Goal: Task Accomplishment & Management: Manage account settings

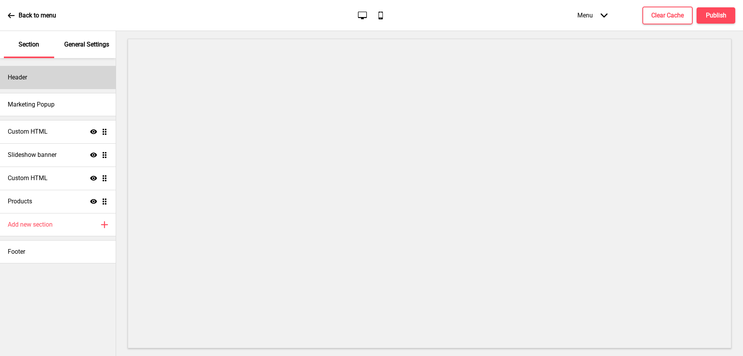
click at [54, 84] on div "Header" at bounding box center [58, 77] width 116 height 23
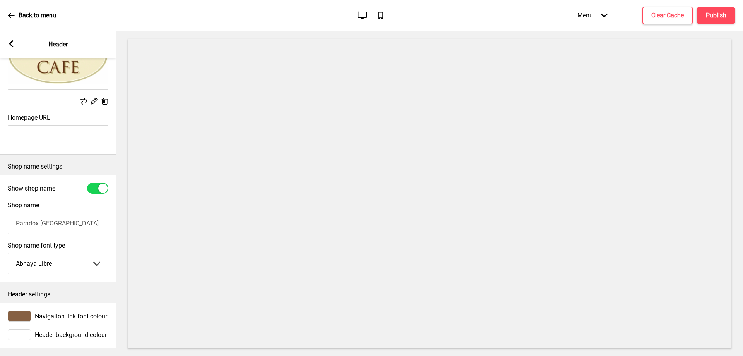
scroll to position [92, 0]
click at [73, 215] on input "Paradox [GEOGRAPHIC_DATA]" at bounding box center [58, 223] width 101 height 21
click at [50, 312] on span "Navigation link font colour" at bounding box center [71, 315] width 72 height 7
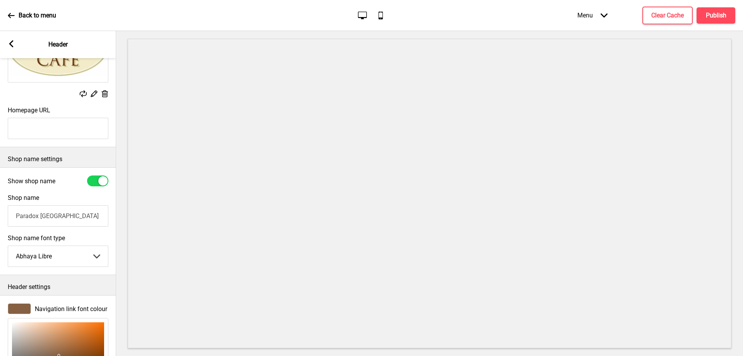
click at [60, 307] on span "Navigation link font colour" at bounding box center [71, 308] width 72 height 7
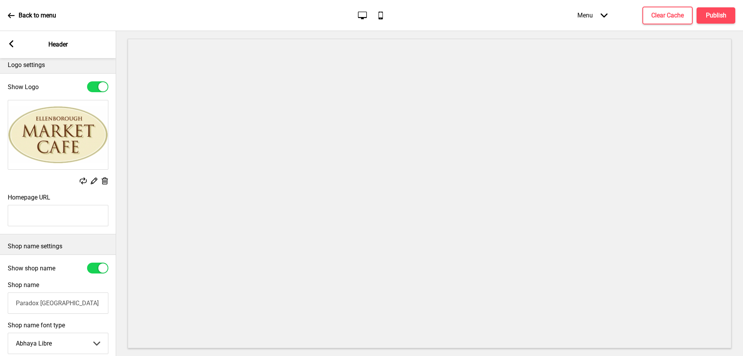
scroll to position [0, 0]
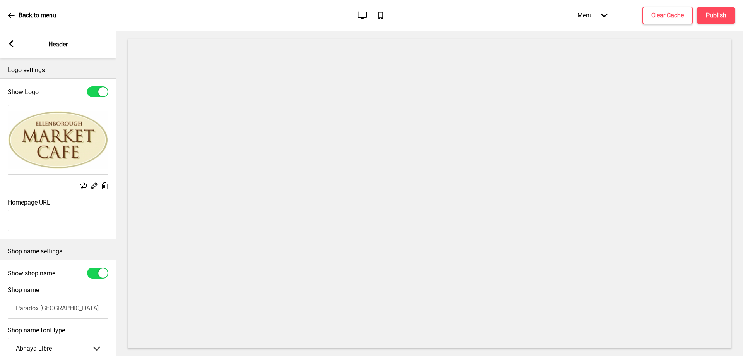
click at [11, 47] on rect at bounding box center [11, 43] width 7 height 7
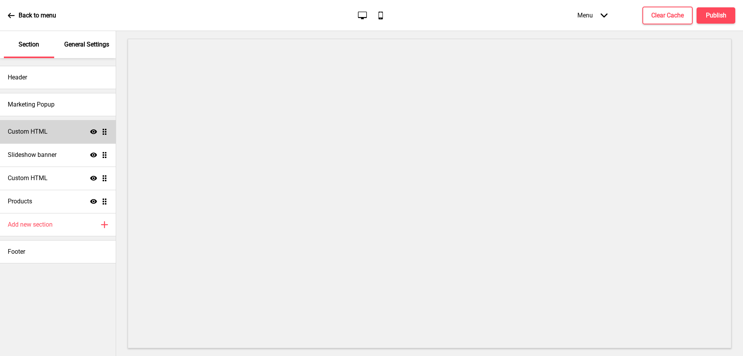
click at [91, 131] on icon at bounding box center [93, 131] width 7 height 5
click at [95, 133] on icon at bounding box center [93, 132] width 7 height 6
click at [49, 197] on div "Products Show Drag" at bounding box center [58, 201] width 116 height 23
select select "side"
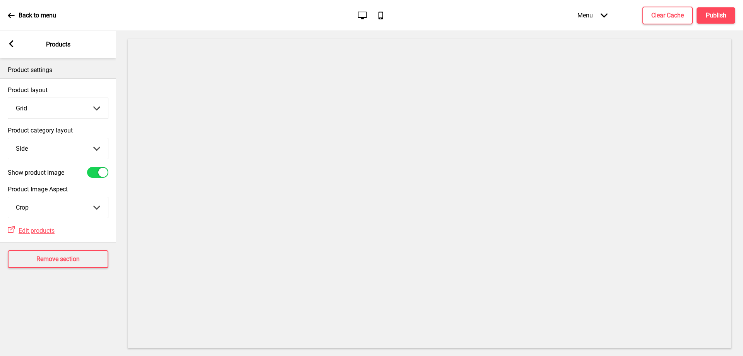
click at [16, 42] on div "Arrow left Products" at bounding box center [58, 44] width 116 height 27
click at [11, 43] on icon at bounding box center [11, 43] width 4 height 7
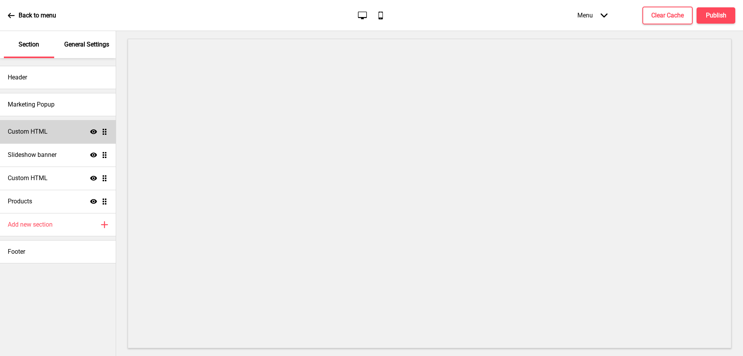
click at [31, 129] on h4 "Custom HTML" at bounding box center [28, 131] width 40 height 9
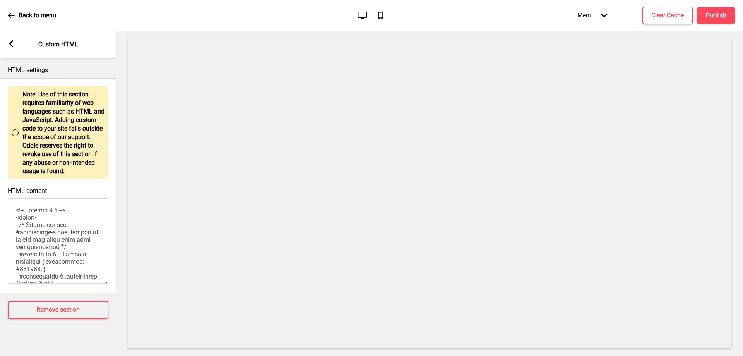
click at [26, 222] on textarea "HTML content" at bounding box center [58, 240] width 101 height 85
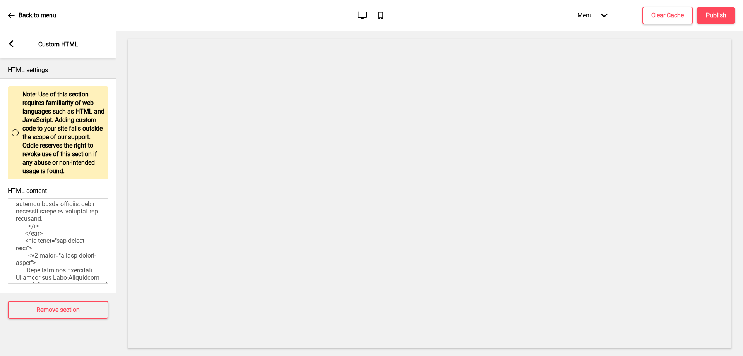
scroll to position [232, 0]
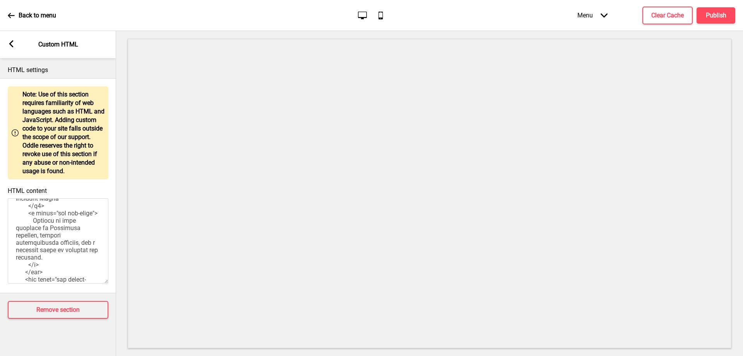
drag, startPoint x: 60, startPoint y: 232, endPoint x: 14, endPoint y: 233, distance: 45.7
click at [14, 233] on textarea "HTML content" at bounding box center [58, 240] width 101 height 85
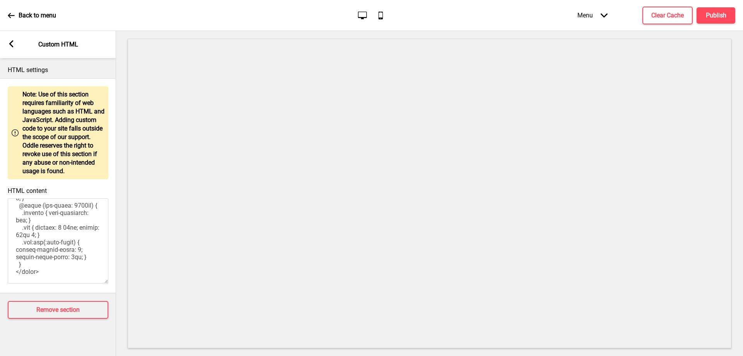
scroll to position [695, 0]
type textarea "<!-- Version 1.1 --> <style> /* Please replace #annoucement-x with another id i…"
click at [719, 20] on button "Publish" at bounding box center [716, 15] width 39 height 16
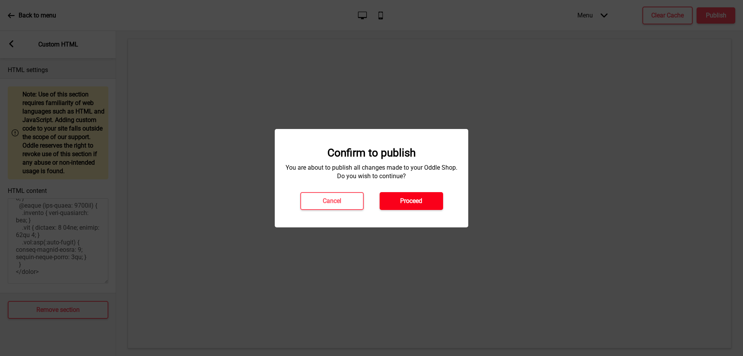
click at [407, 207] on button "Proceed" at bounding box center [412, 201] width 64 height 18
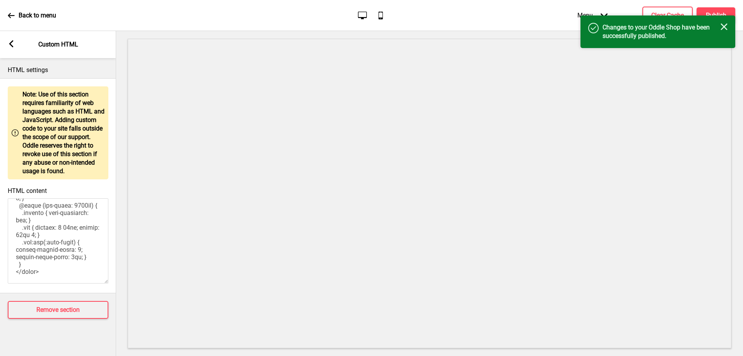
click at [726, 30] on icon "Close" at bounding box center [724, 26] width 7 height 7
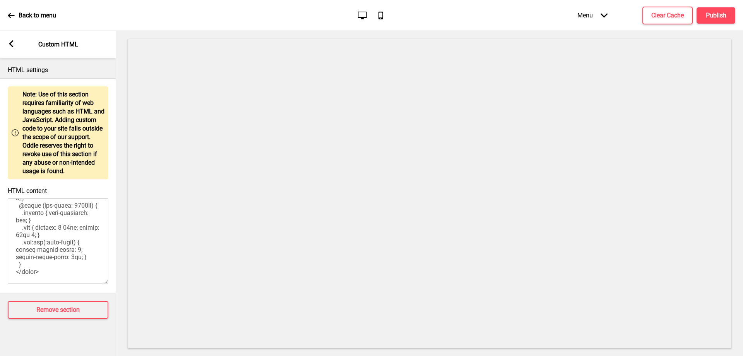
click at [51, 15] on p "Back to menu" at bounding box center [38, 15] width 38 height 9
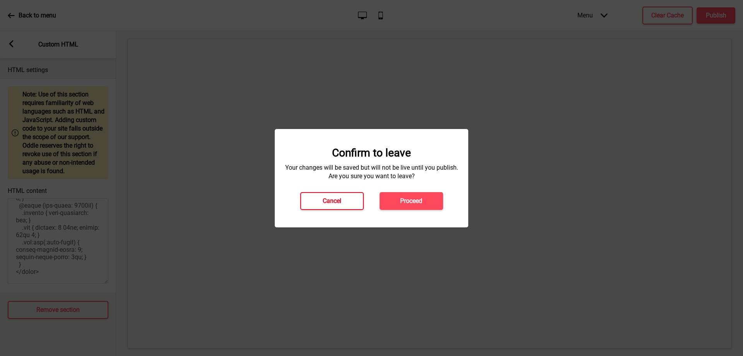
click at [347, 202] on button "Cancel" at bounding box center [332, 201] width 64 height 18
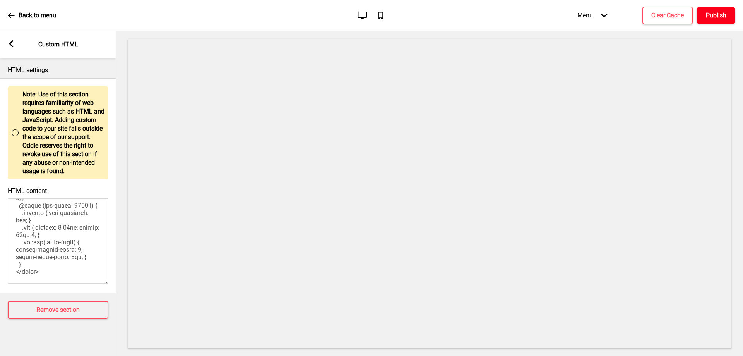
click at [711, 17] on h4 "Publish" at bounding box center [716, 15] width 21 height 9
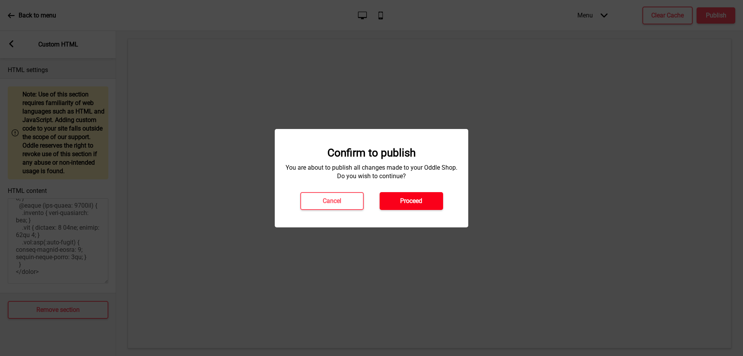
click at [419, 206] on button "Proceed" at bounding box center [412, 201] width 64 height 18
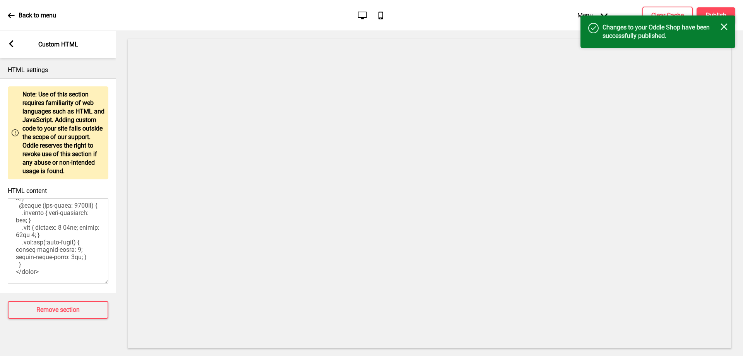
click at [728, 26] on icon "Close" at bounding box center [724, 26] width 7 height 7
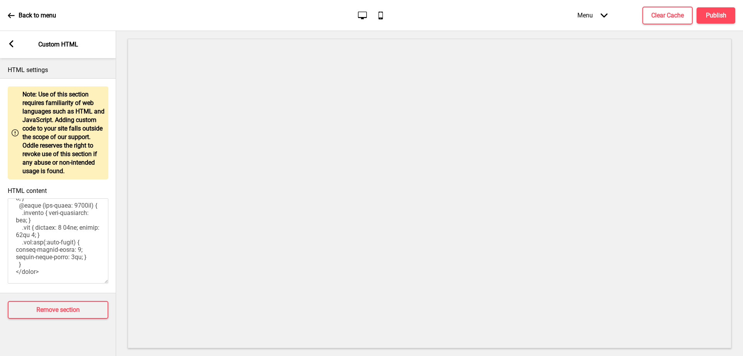
click at [56, 12] on p "Back to menu" at bounding box center [38, 15] width 38 height 9
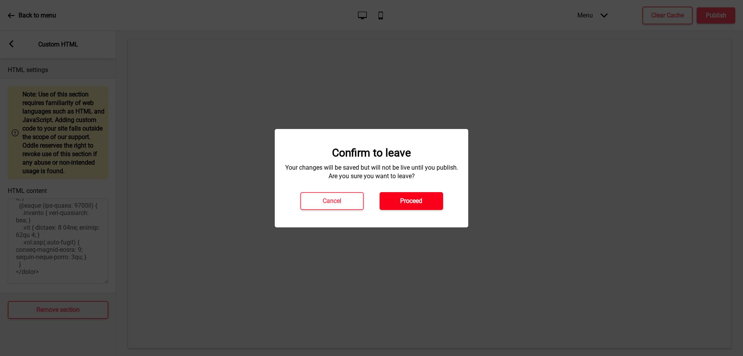
click at [403, 200] on h4 "Proceed" at bounding box center [411, 201] width 22 height 9
